Goal: Task Accomplishment & Management: Manage account settings

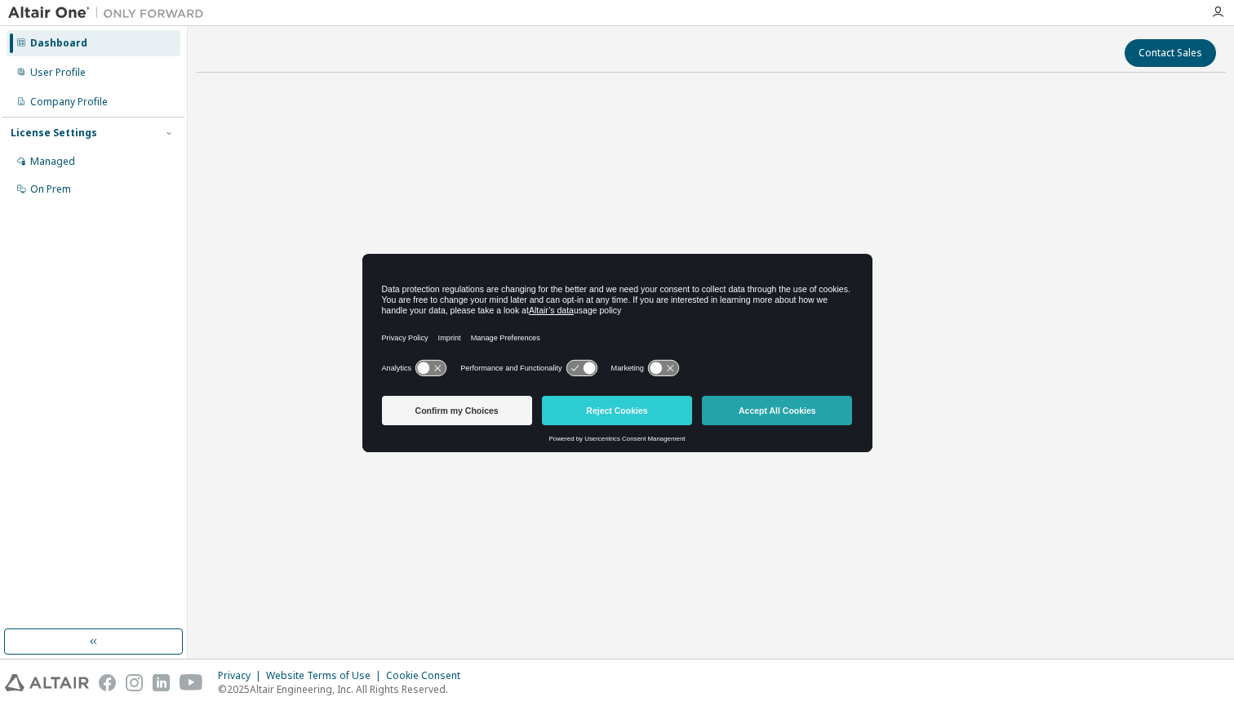
click at [801, 417] on button "Accept All Cookies" at bounding box center [777, 410] width 150 height 29
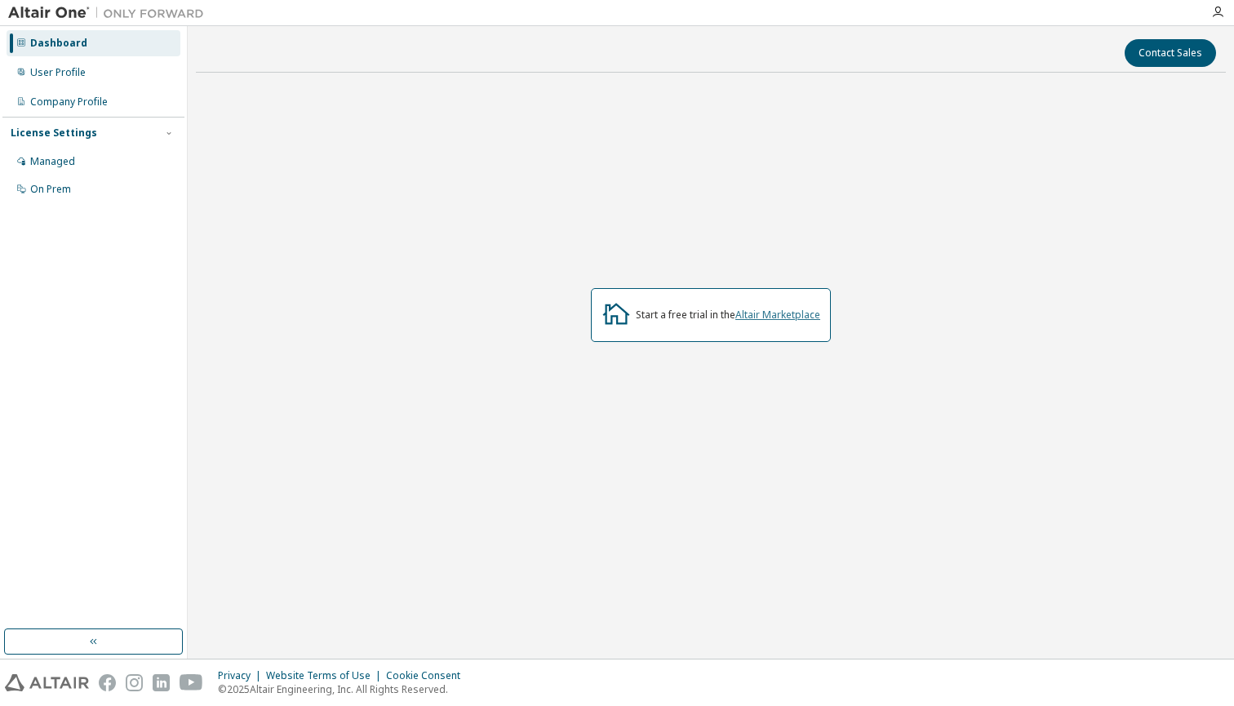
click at [790, 319] on link "Altair Marketplace" at bounding box center [777, 315] width 85 height 14
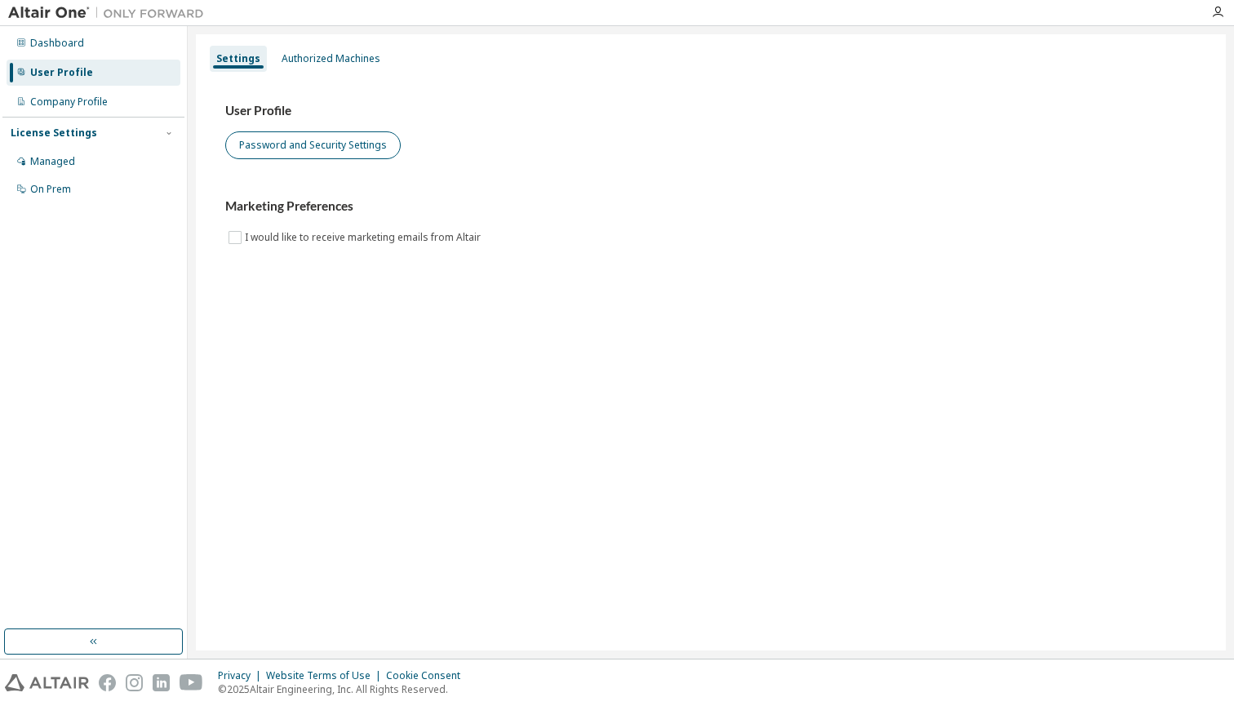
click at [322, 153] on button "Password and Security Settings" at bounding box center [312, 145] width 175 height 28
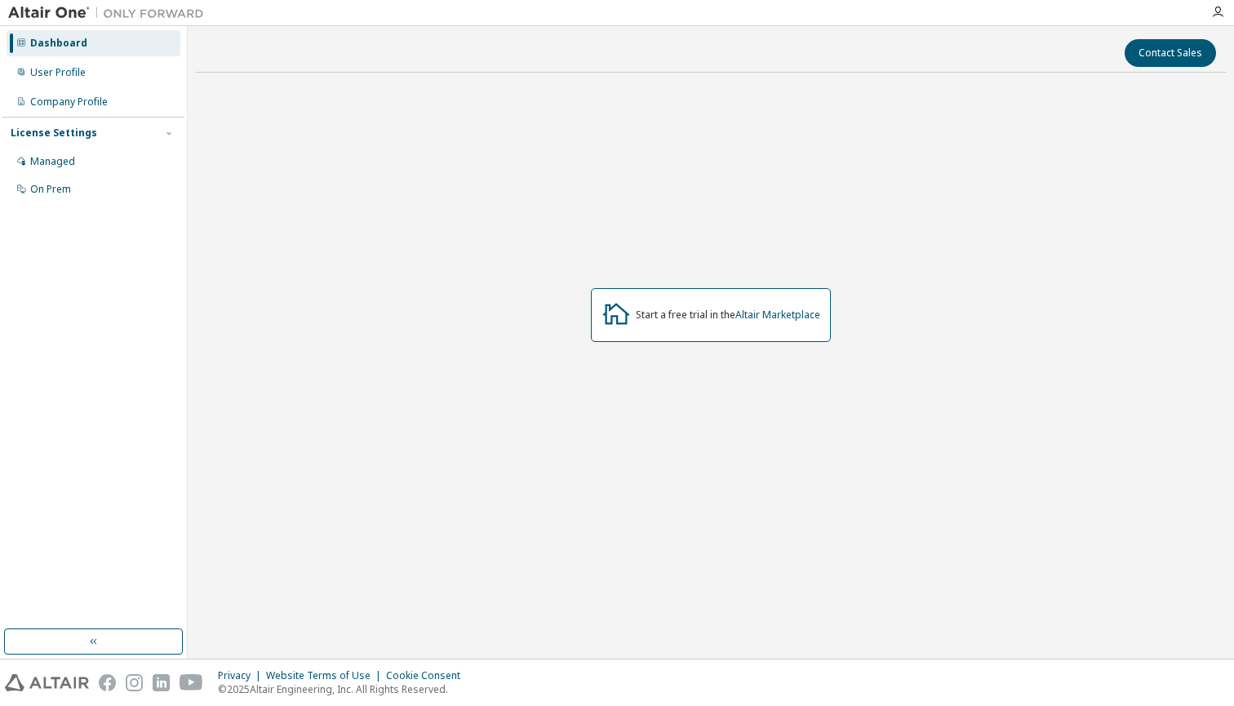
click at [1210, 16] on div at bounding box center [1217, 12] width 33 height 13
click at [1215, 16] on icon "button" at bounding box center [1217, 12] width 13 height 13
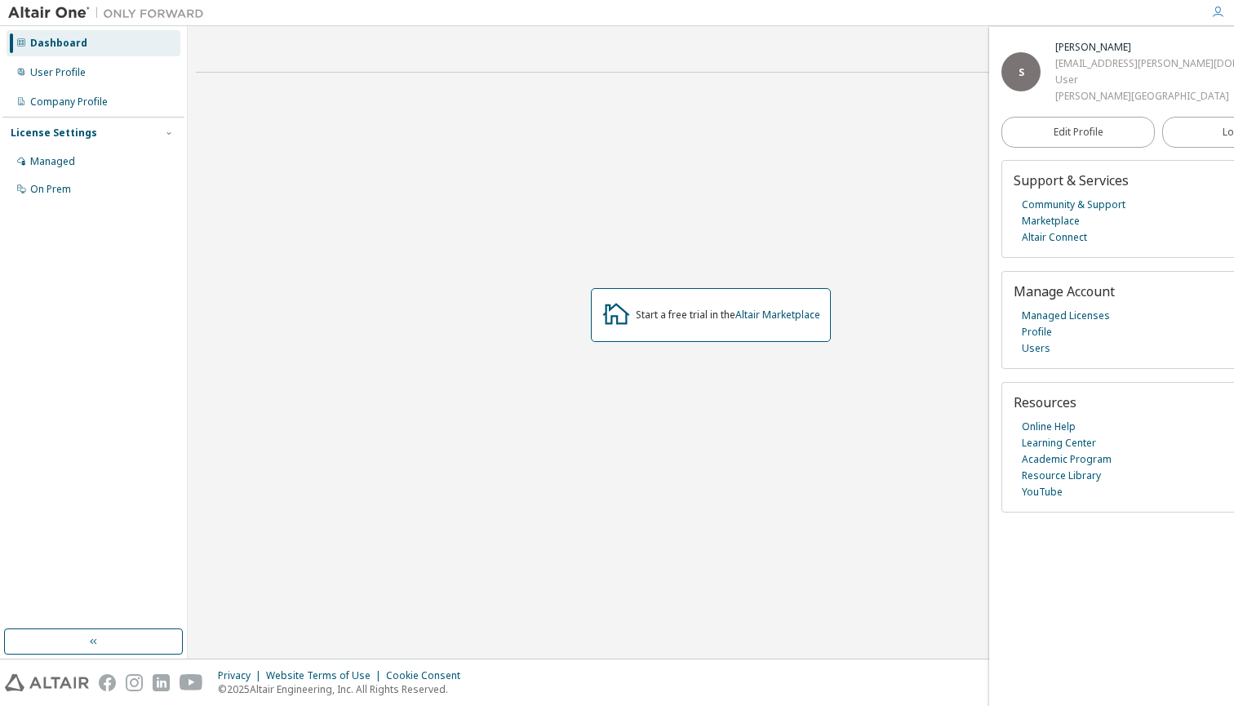
click at [1215, 16] on icon "button" at bounding box center [1217, 12] width 13 height 13
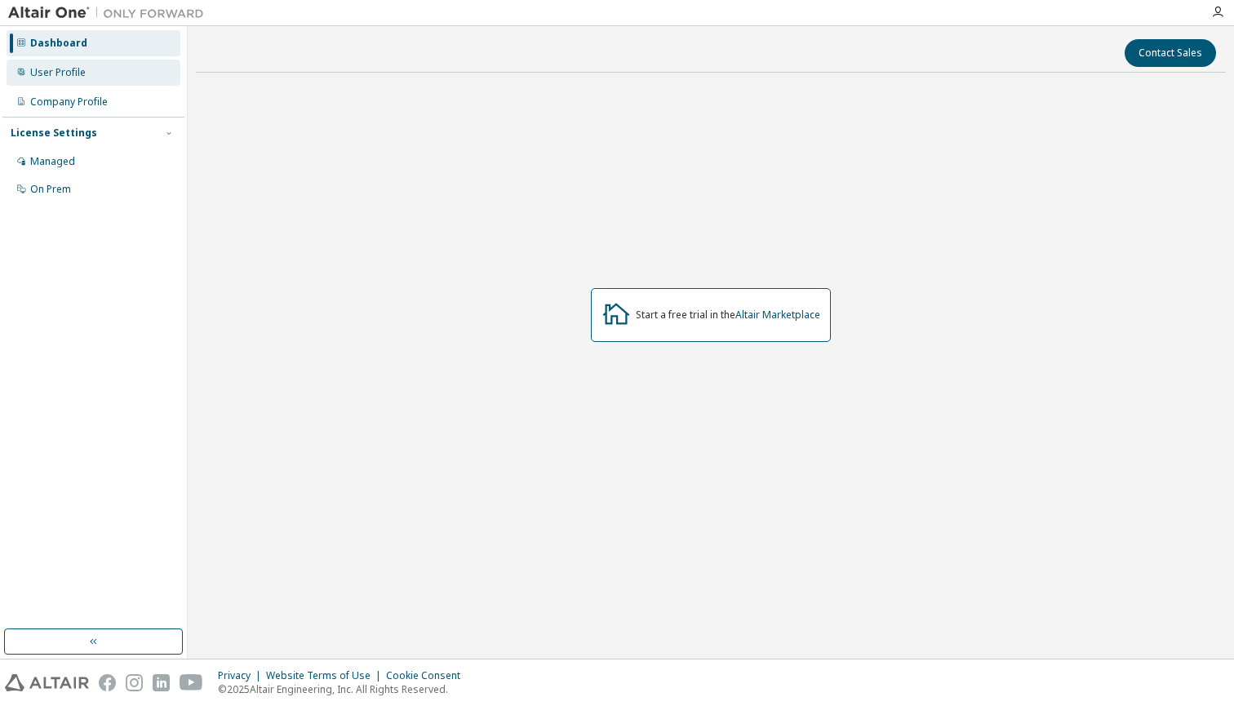
click at [122, 80] on div "User Profile" at bounding box center [94, 73] width 174 height 26
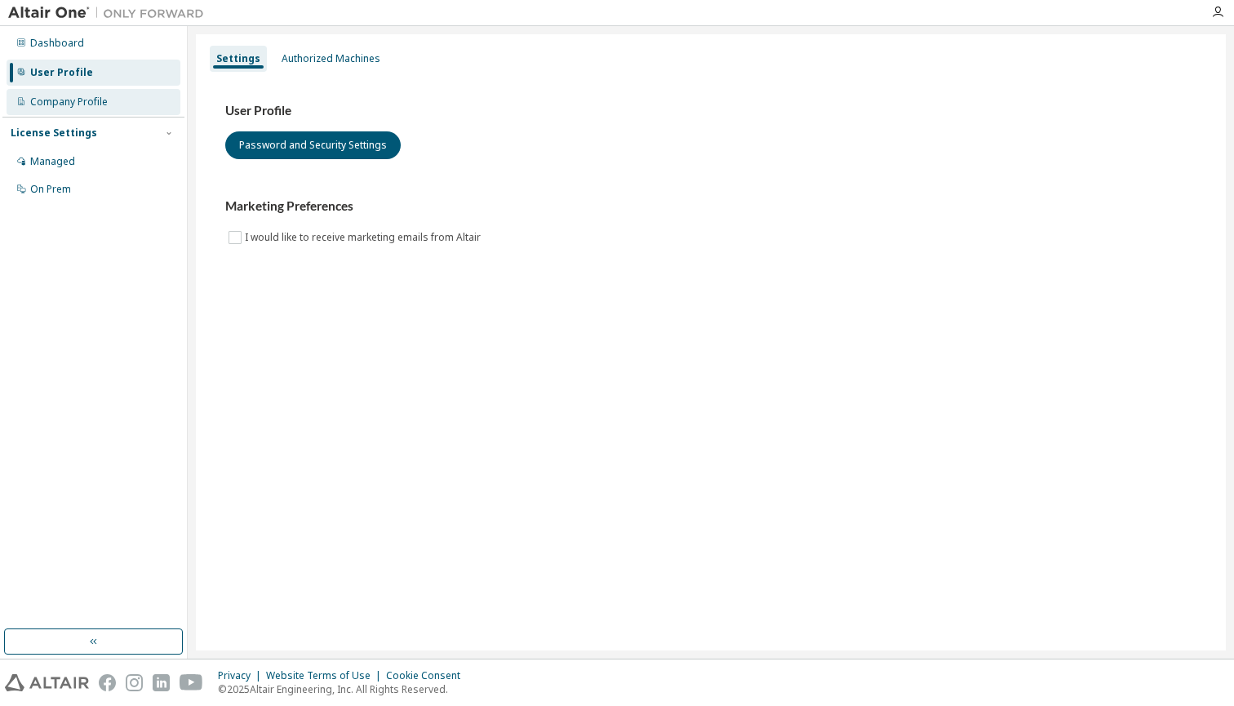
click at [135, 100] on div "Company Profile" at bounding box center [94, 102] width 174 height 26
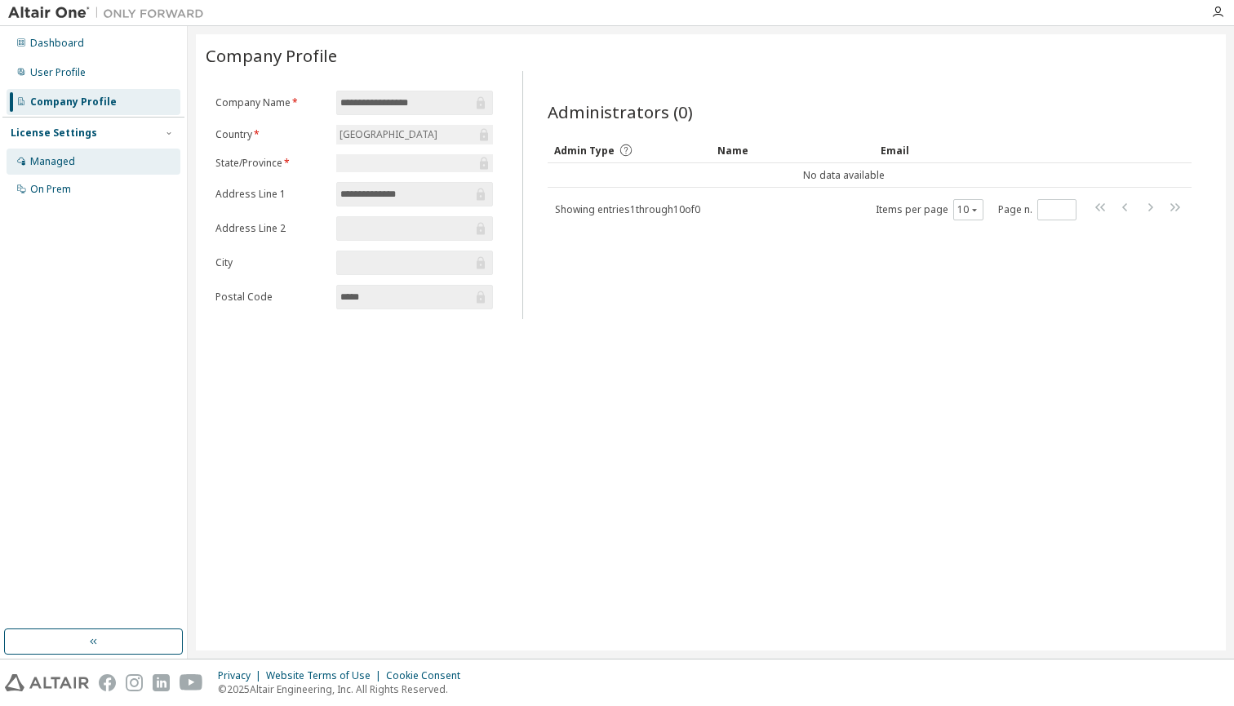
click at [127, 165] on div "Managed" at bounding box center [94, 162] width 174 height 26
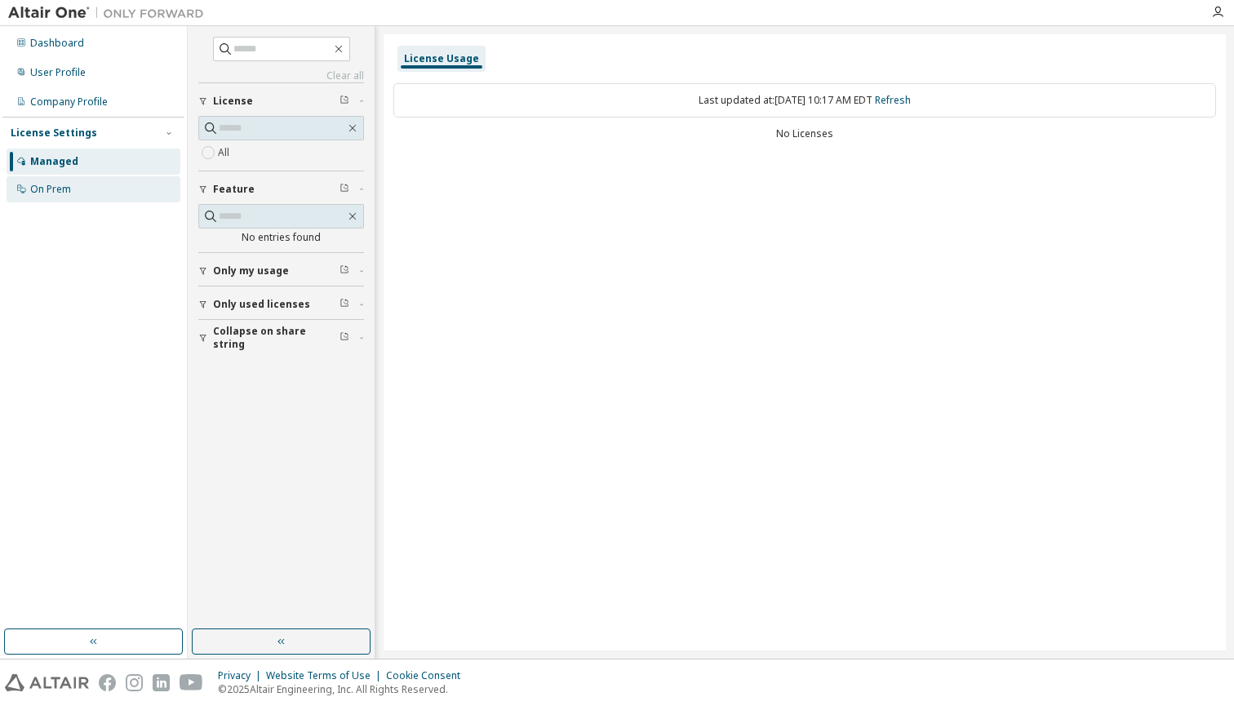
click at [118, 194] on div "On Prem" at bounding box center [94, 189] width 174 height 26
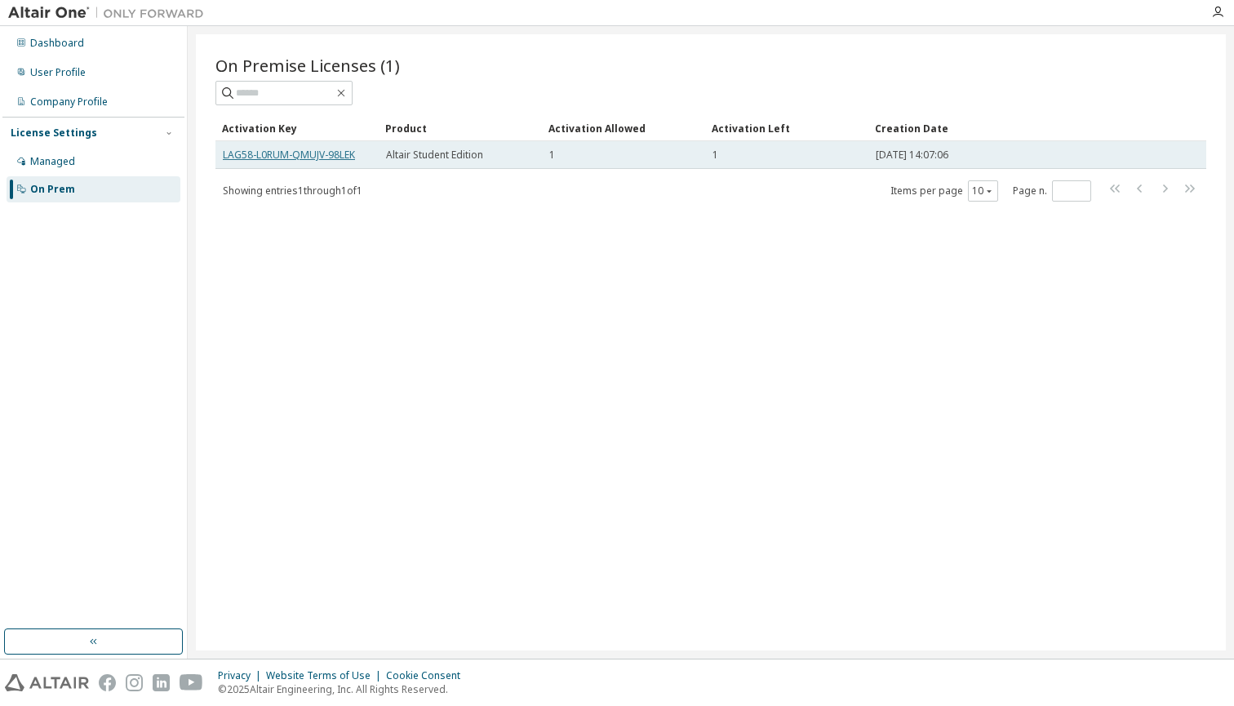
click at [273, 160] on link "LAG58-L0RUM-QMUJV-98LEK" at bounding box center [289, 155] width 132 height 14
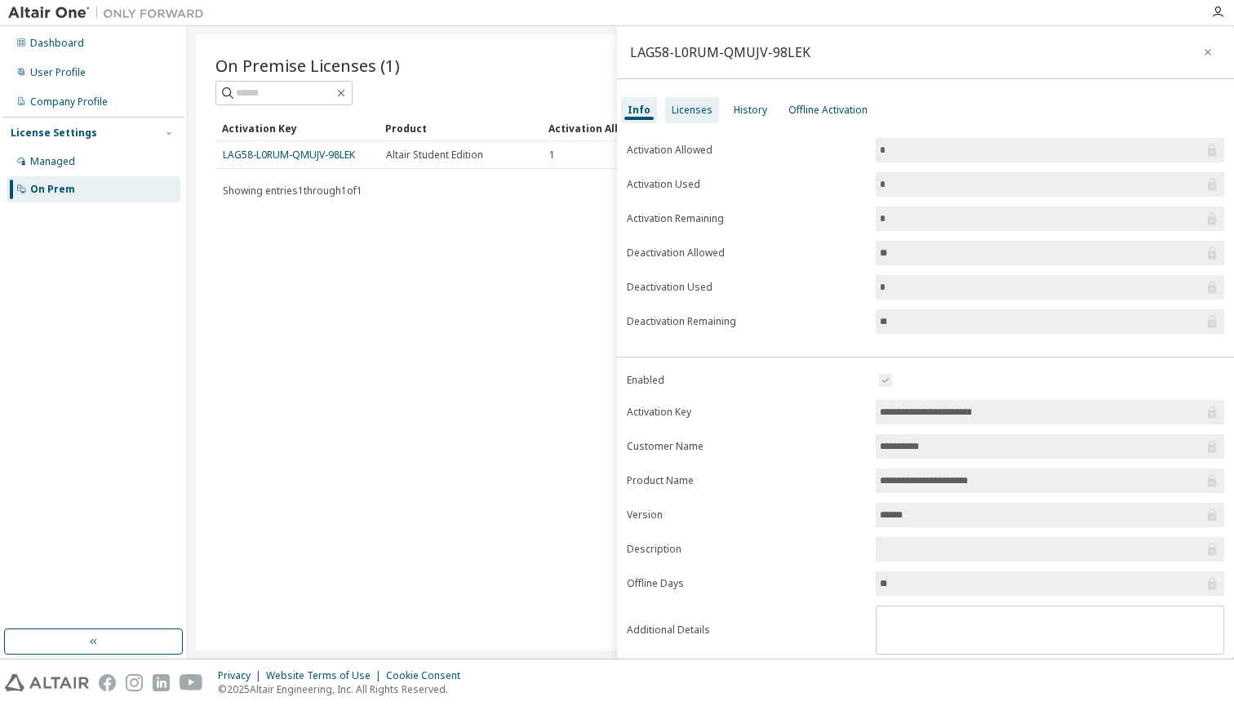
click at [704, 106] on div "Licenses" at bounding box center [692, 110] width 41 height 13
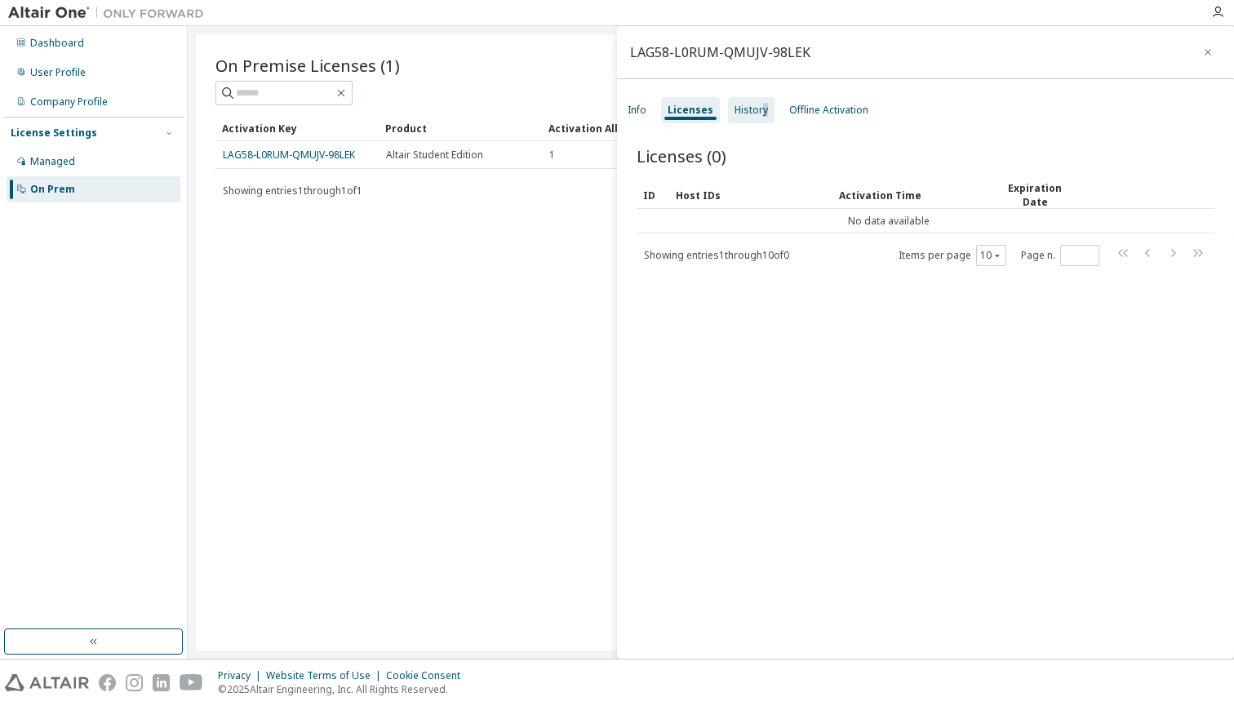
click at [759, 117] on div "History" at bounding box center [751, 110] width 47 height 26
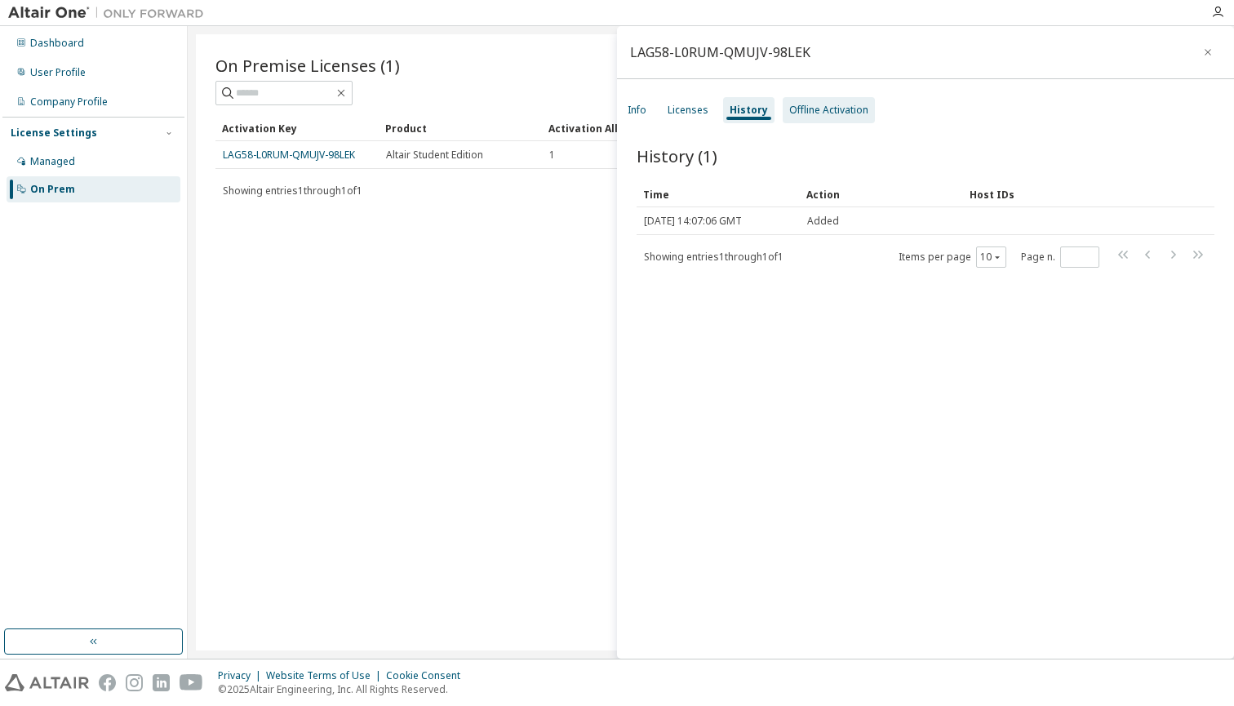
click at [816, 114] on div "Offline Activation" at bounding box center [828, 110] width 79 height 13
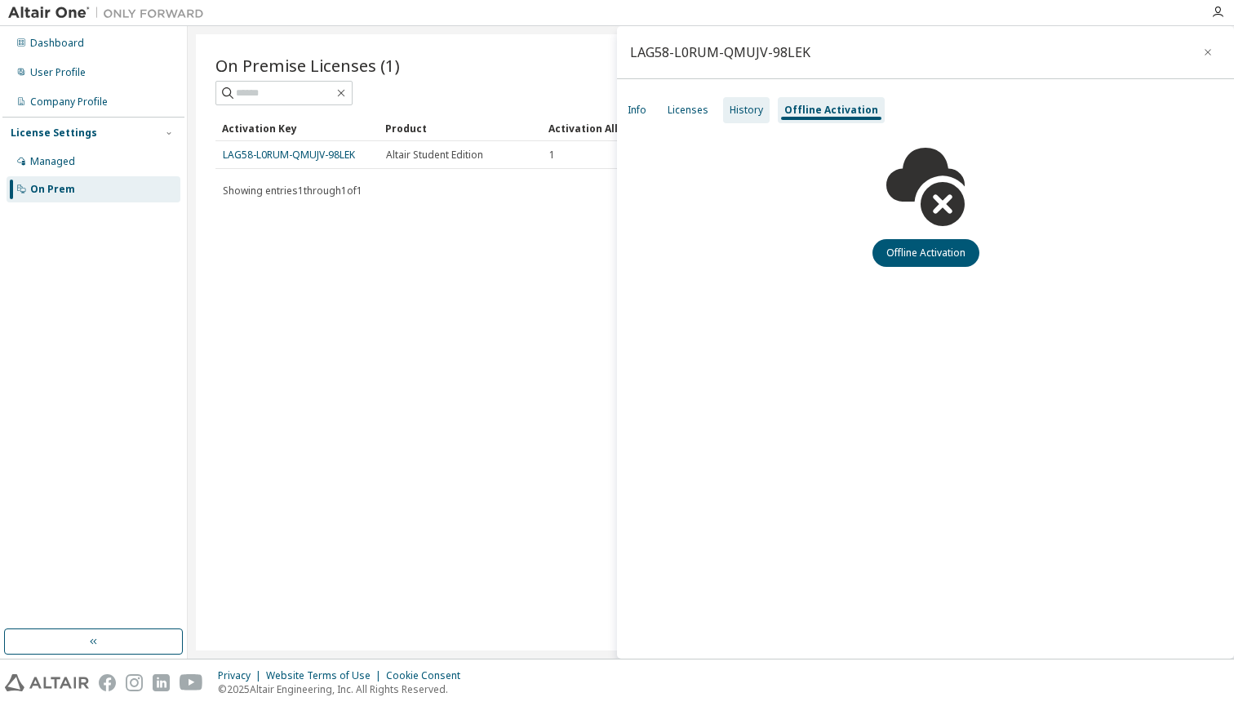
click at [765, 105] on div "History" at bounding box center [746, 110] width 47 height 26
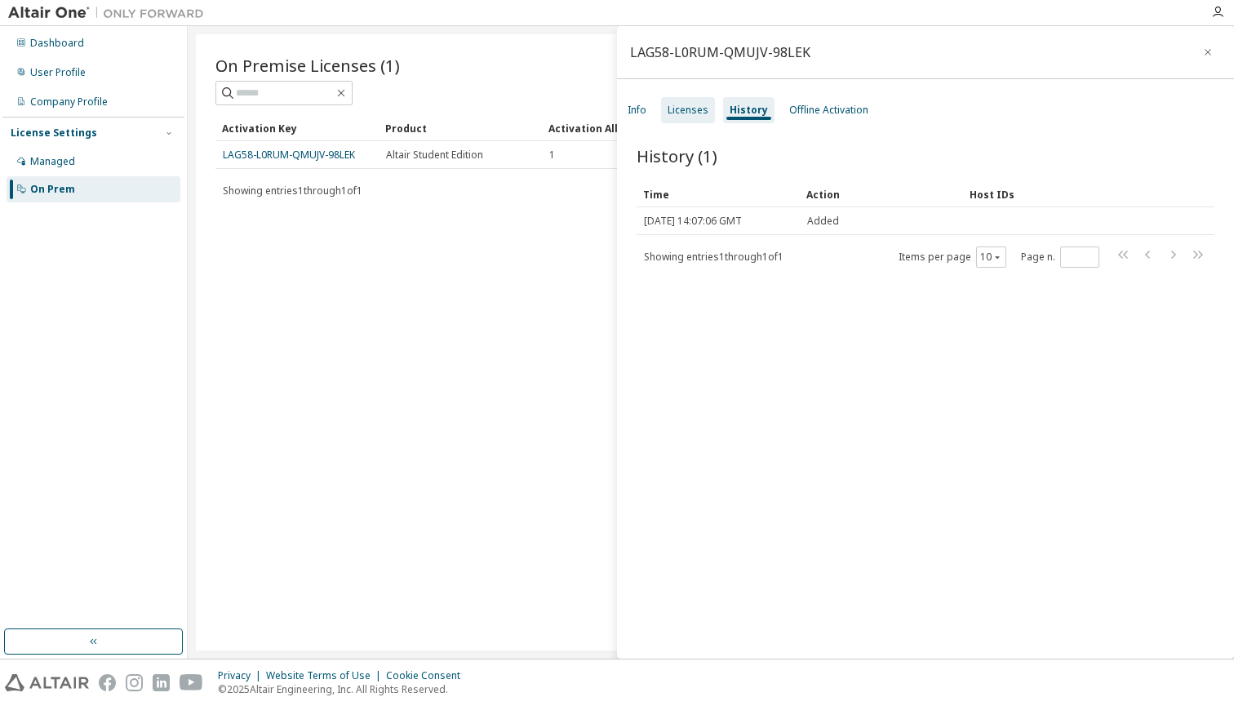
click at [695, 116] on div "Licenses" at bounding box center [688, 110] width 41 height 13
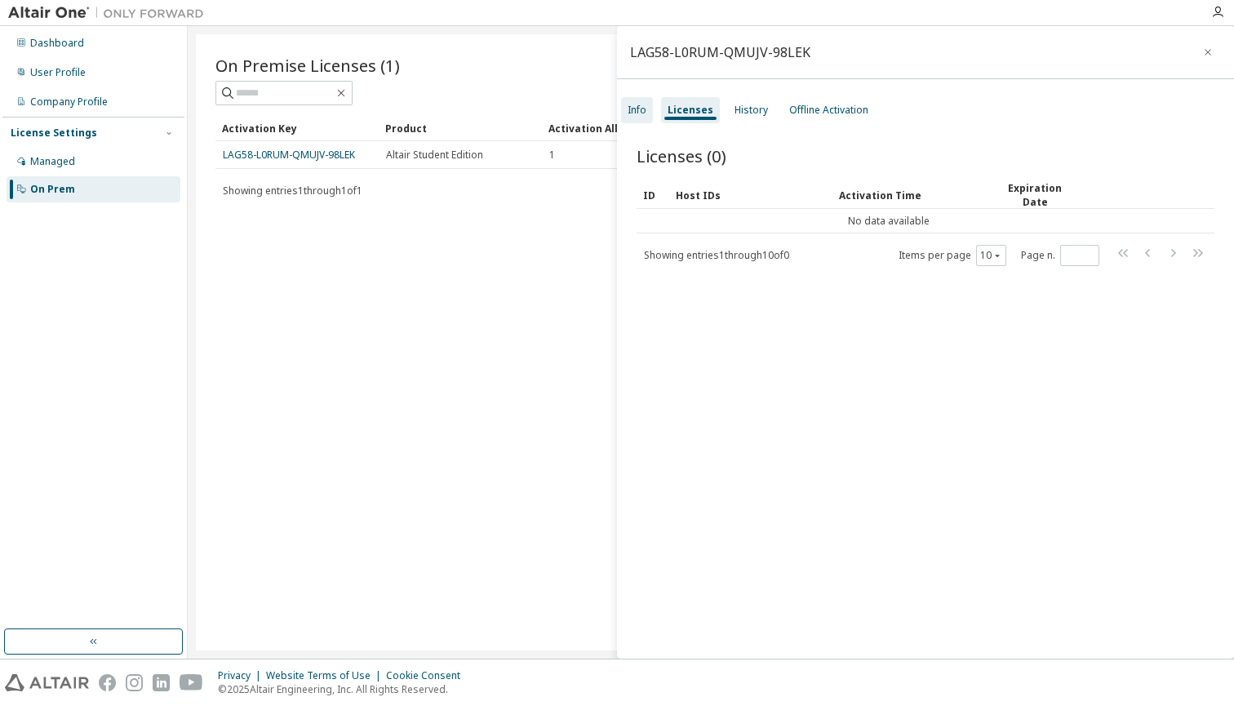
click at [646, 110] on div "Info" at bounding box center [637, 110] width 32 height 26
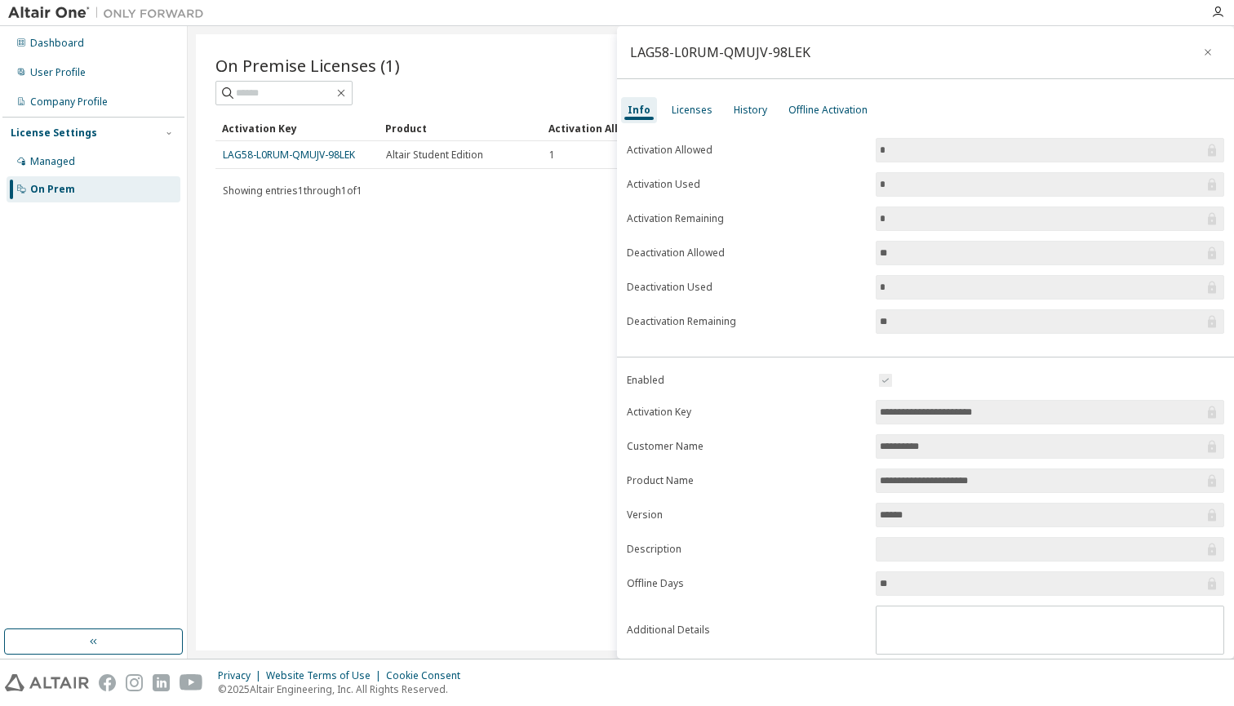
click at [193, 310] on div "On Premise Licenses (1) Clear Load Save Save As Field Operator Value Select fil…" at bounding box center [711, 342] width 1046 height 633
click at [50, 15] on img at bounding box center [110, 13] width 204 height 16
click at [995, 1] on div at bounding box center [706, 12] width 989 height 25
